Goal: Contribute content

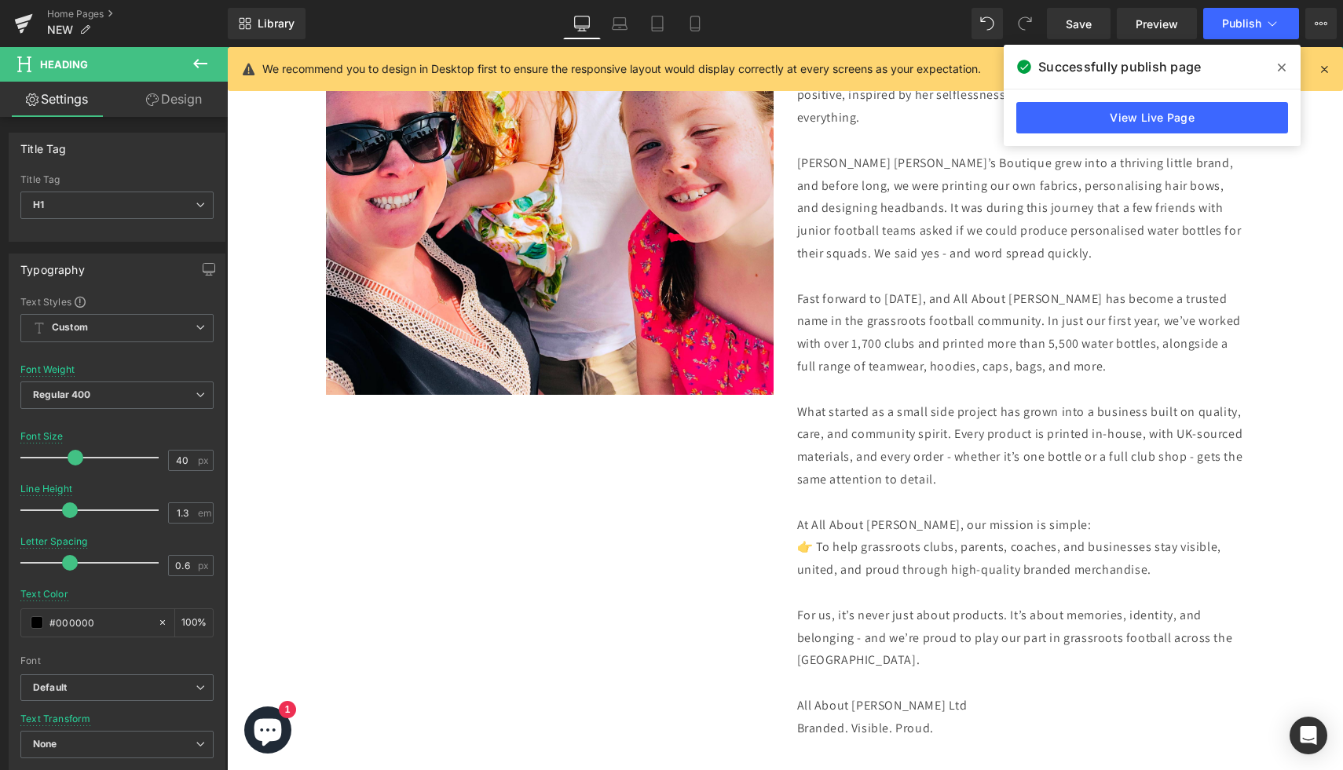
scroll to position [4002, 0]
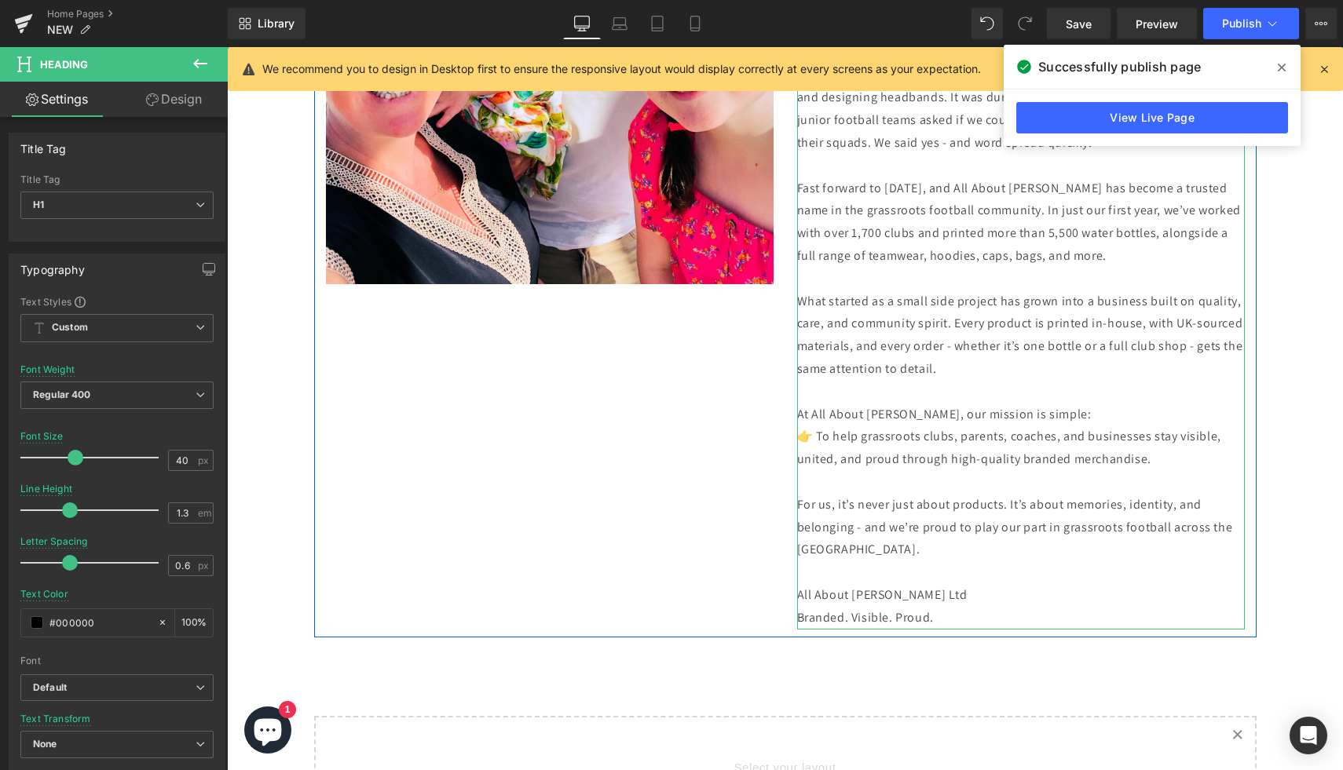
click at [968, 621] on p "Branded. Visible. Proud." at bounding box center [1021, 618] width 448 height 23
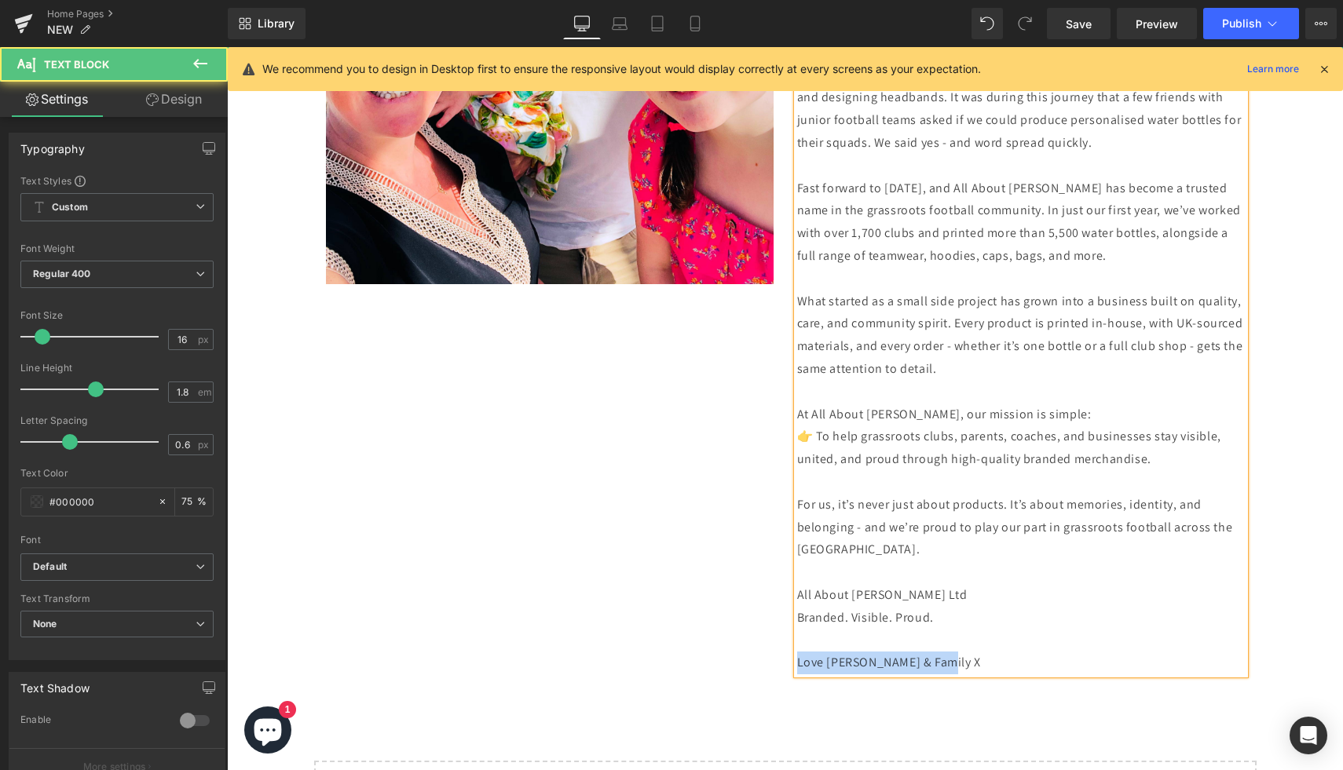
drag, startPoint x: 966, startPoint y: 668, endPoint x: 777, endPoint y: 672, distance: 188.5
click at [777, 672] on div "Image All About [PERSON_NAME] Ltd was established in [DEMOGRAPHIC_DATA], born f…" at bounding box center [785, 192] width 942 height 981
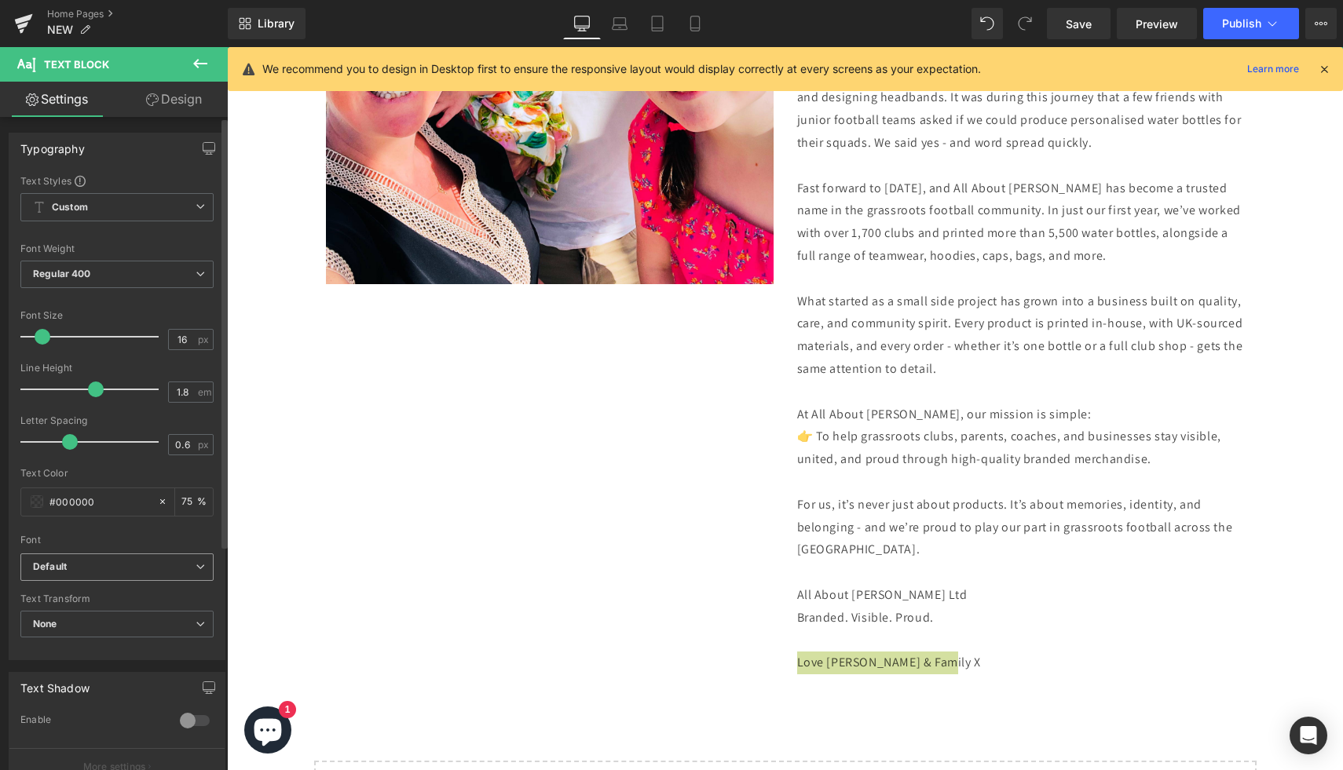
click at [51, 575] on span "Default" at bounding box center [116, 567] width 193 height 27
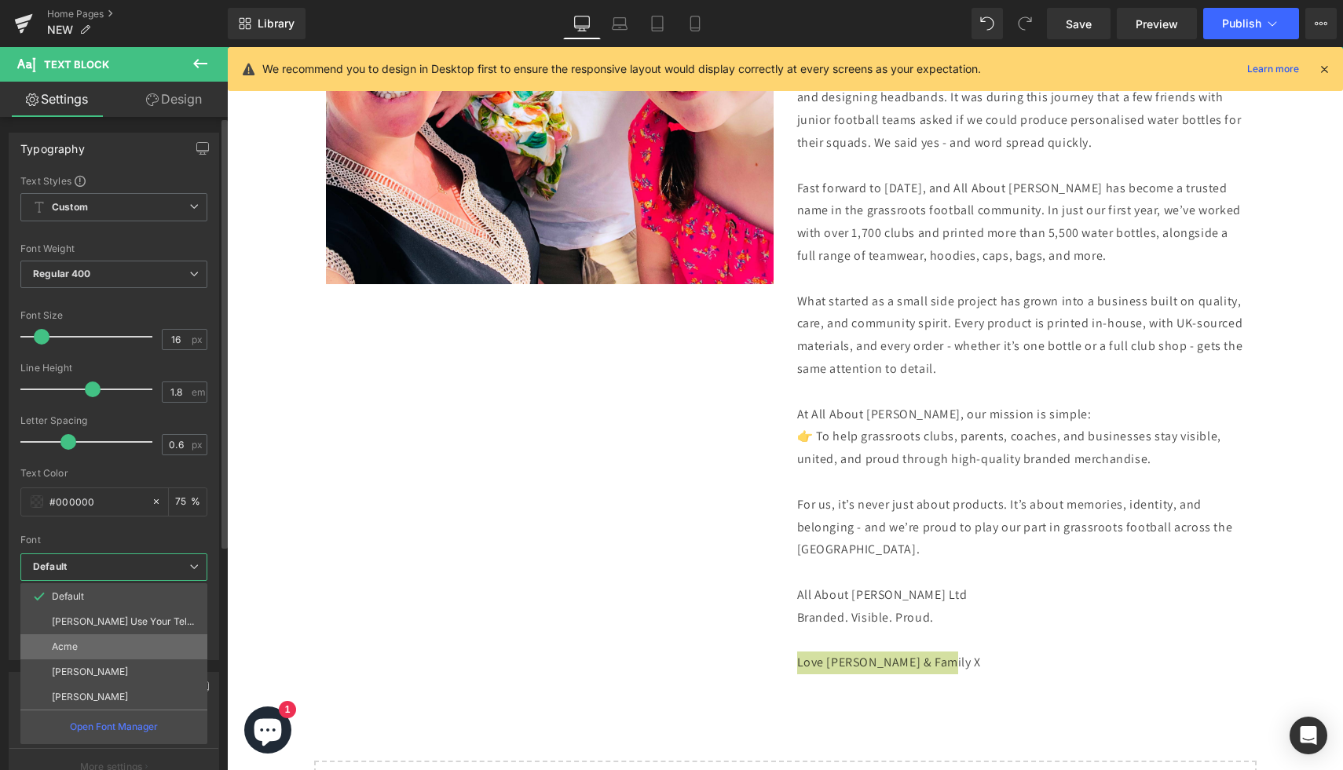
click at [95, 650] on li "Acme" at bounding box center [113, 647] width 187 height 25
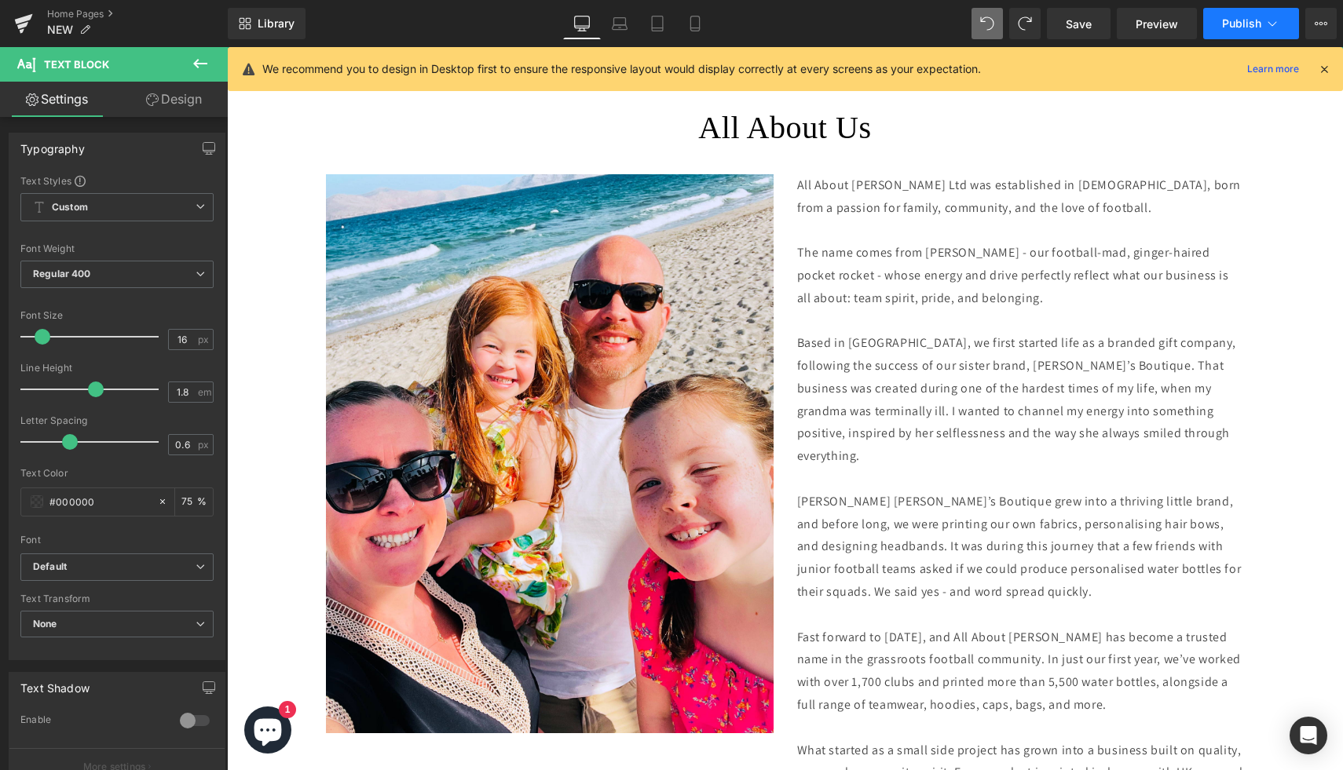
scroll to position [3436, 0]
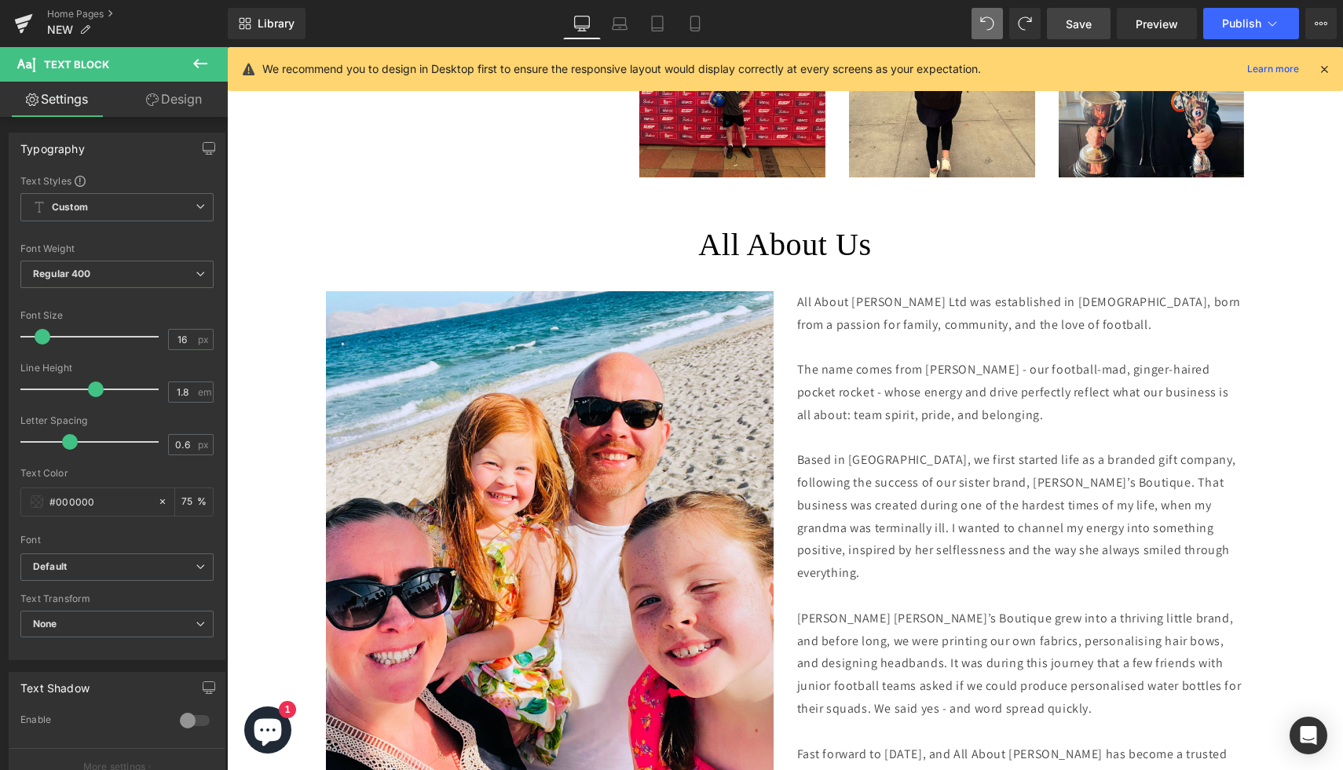
click at [1083, 31] on link "Save" at bounding box center [1079, 23] width 64 height 31
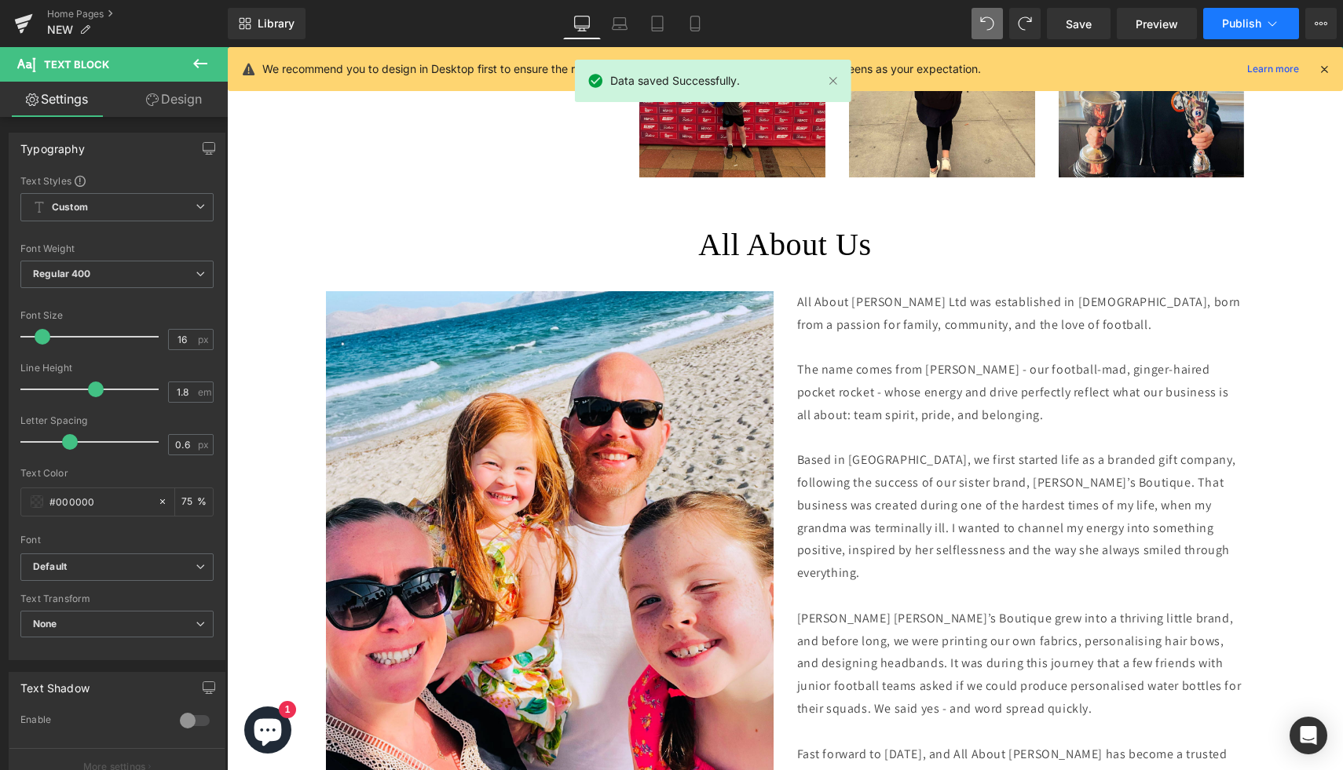
click at [1256, 24] on span "Publish" at bounding box center [1241, 23] width 39 height 13
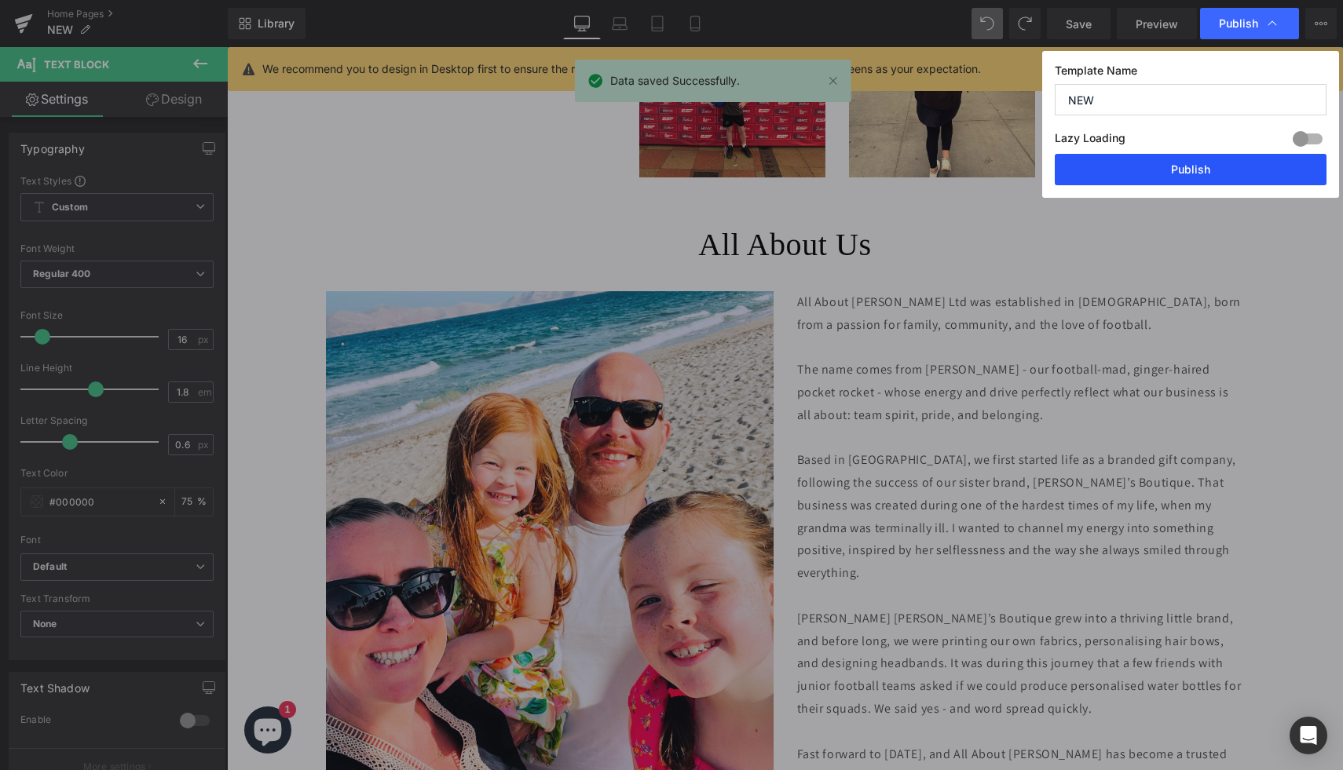
click at [1227, 174] on button "Publish" at bounding box center [1191, 169] width 272 height 31
